Goal: Book appointment/travel/reservation

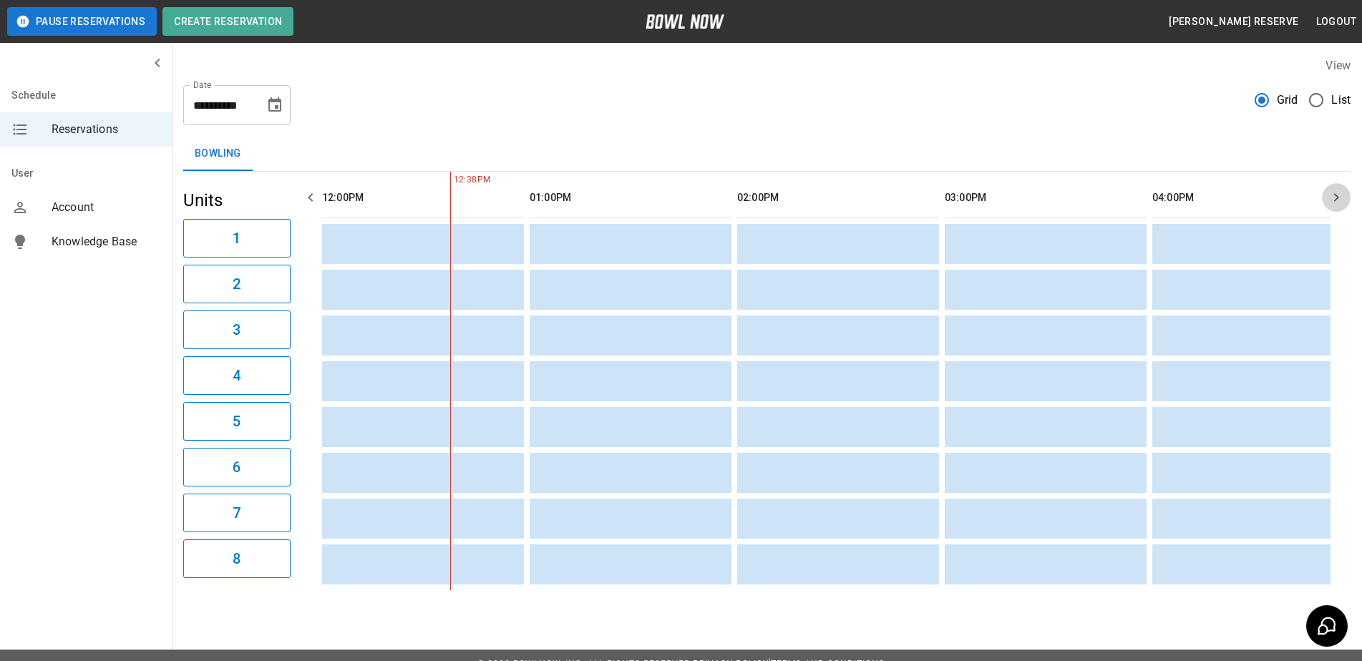
click at [1336, 198] on icon "button" at bounding box center [1336, 197] width 17 height 17
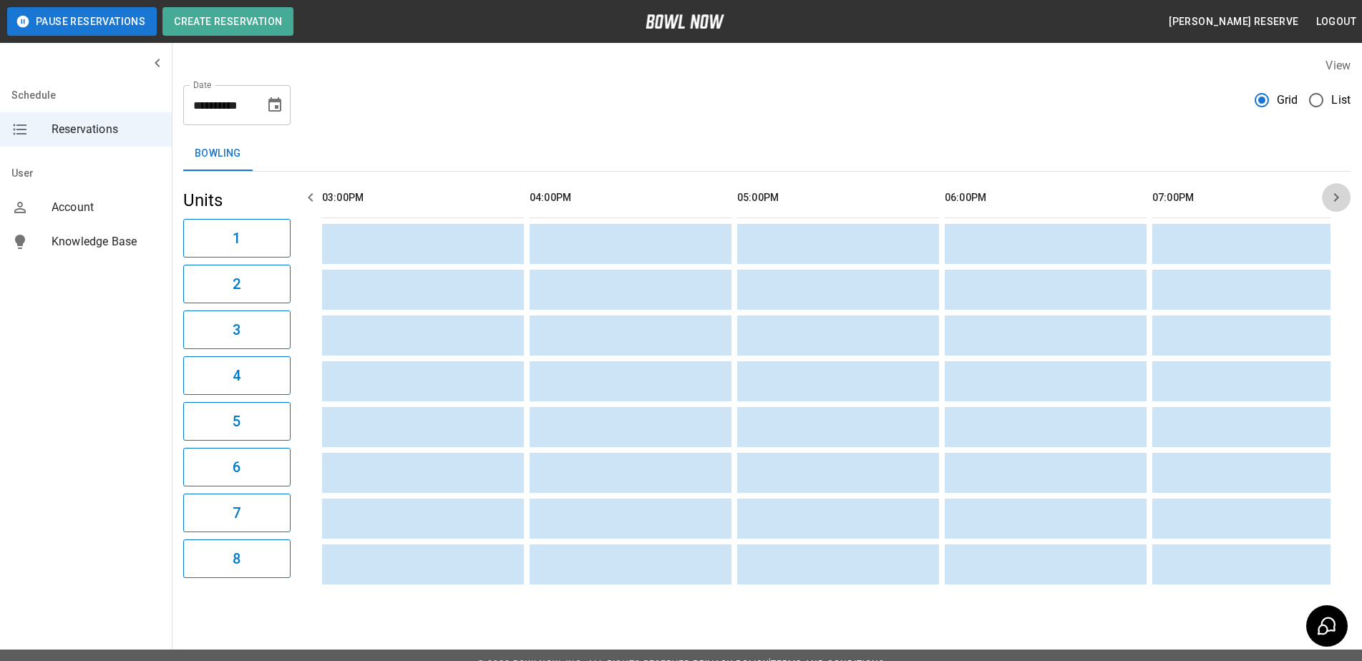
scroll to position [0, 830]
click at [1336, 198] on icon "button" at bounding box center [1336, 197] width 17 height 17
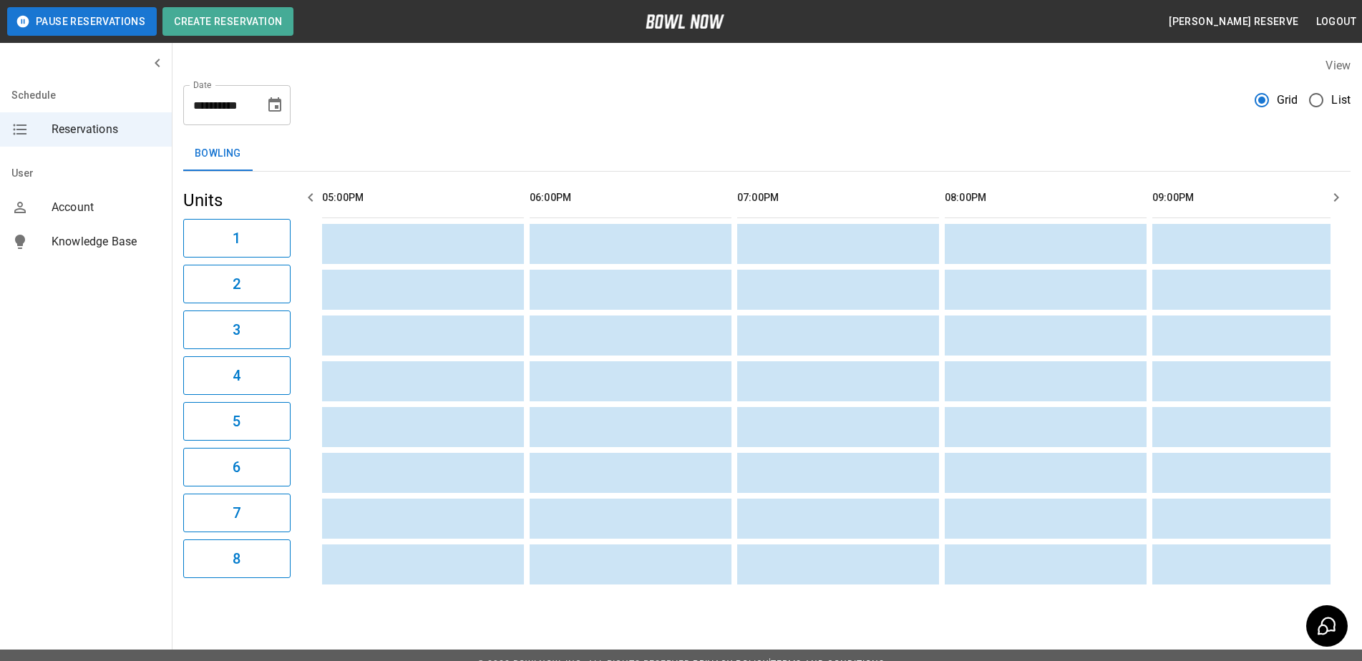
click at [1335, 198] on icon "button" at bounding box center [1336, 197] width 17 height 17
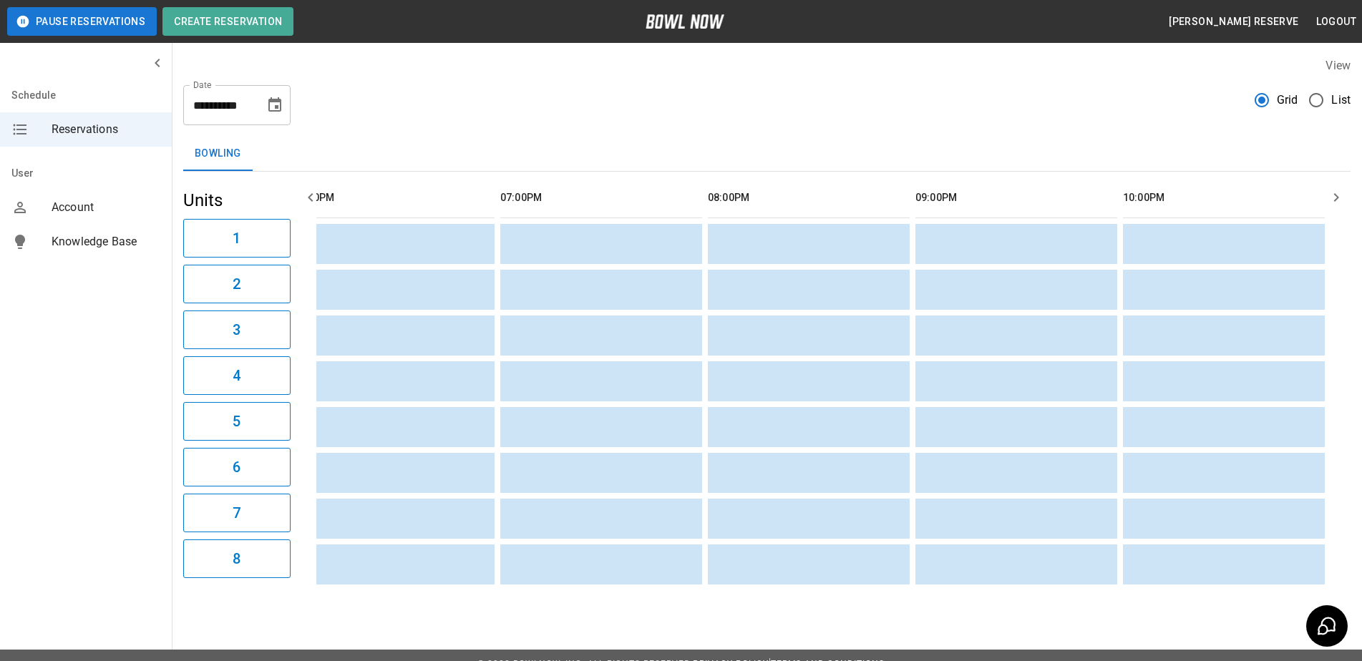
click at [1335, 198] on icon "button" at bounding box center [1336, 197] width 17 height 17
click at [306, 197] on icon "button" at bounding box center [310, 197] width 17 height 17
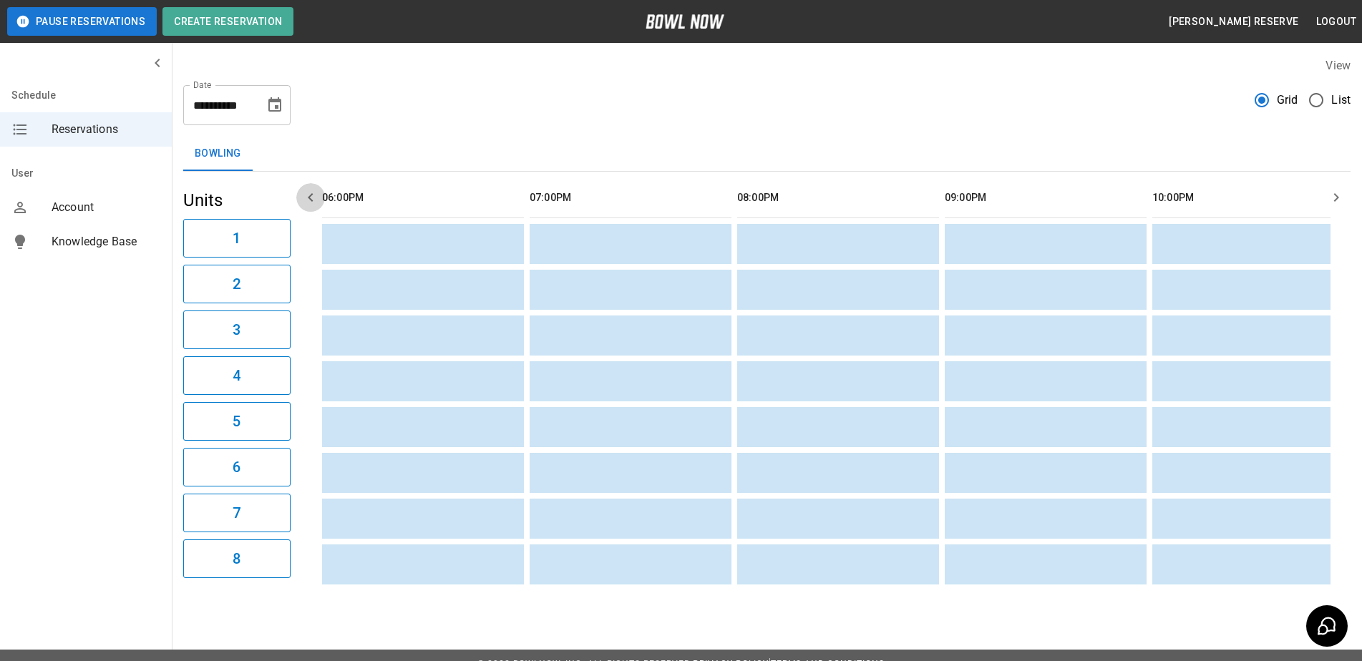
click at [306, 197] on icon "button" at bounding box center [310, 197] width 17 height 17
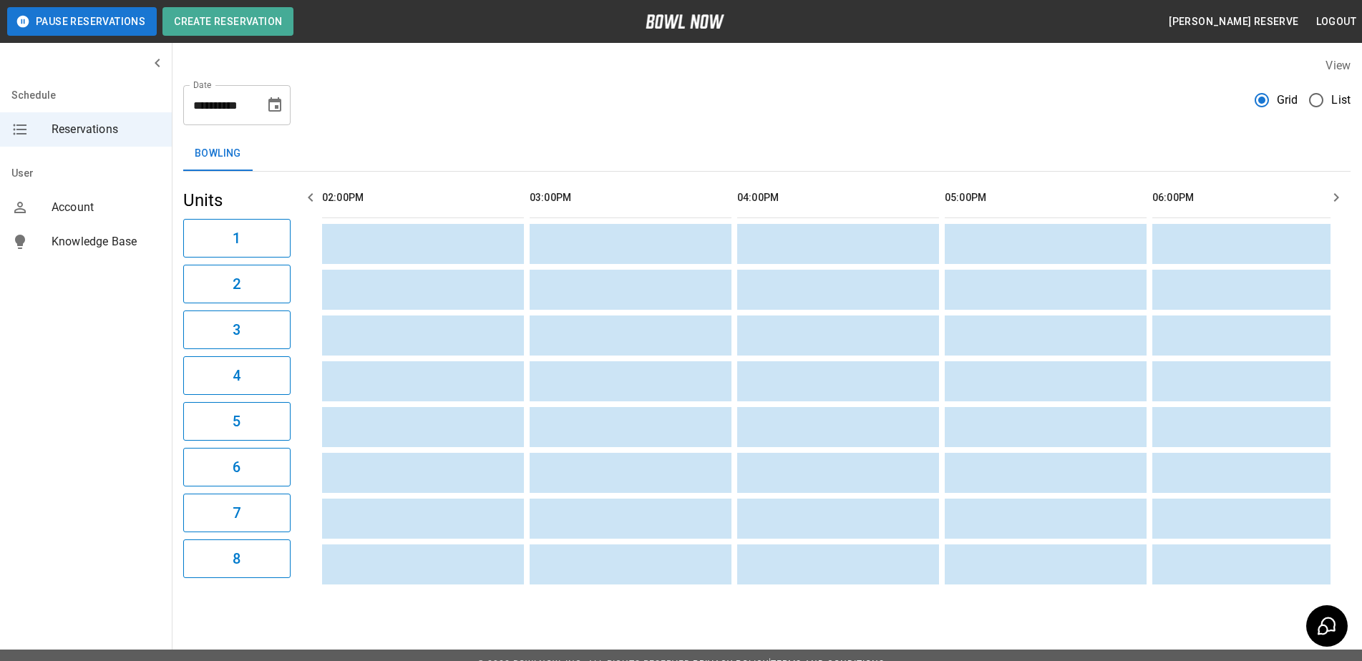
click at [306, 197] on icon "button" at bounding box center [310, 197] width 17 height 17
